Goal: Find specific page/section: Find specific page/section

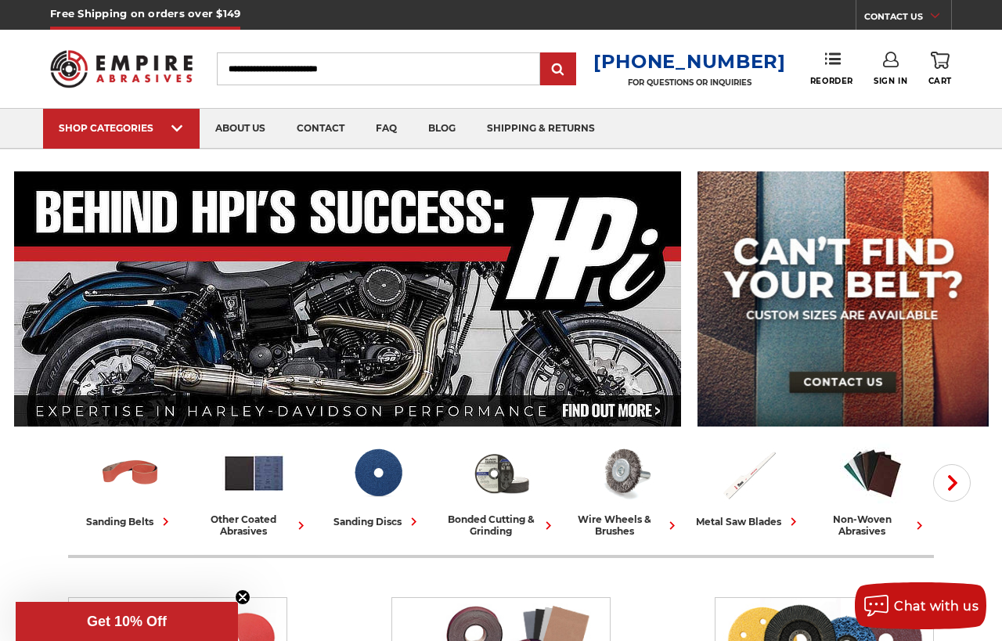
paste input "******"
type input "******"
click at [568, 71] on input "submit" at bounding box center [557, 69] width 31 height 31
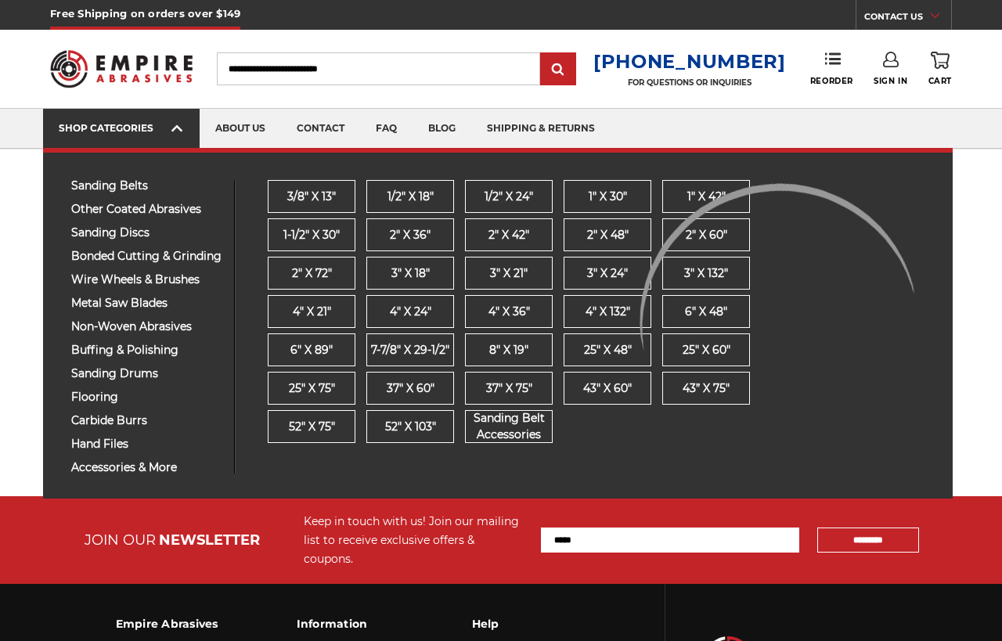
click at [151, 121] on link "SHOP CATEGORIES" at bounding box center [121, 129] width 156 height 40
